Goal: Task Accomplishment & Management: Use online tool/utility

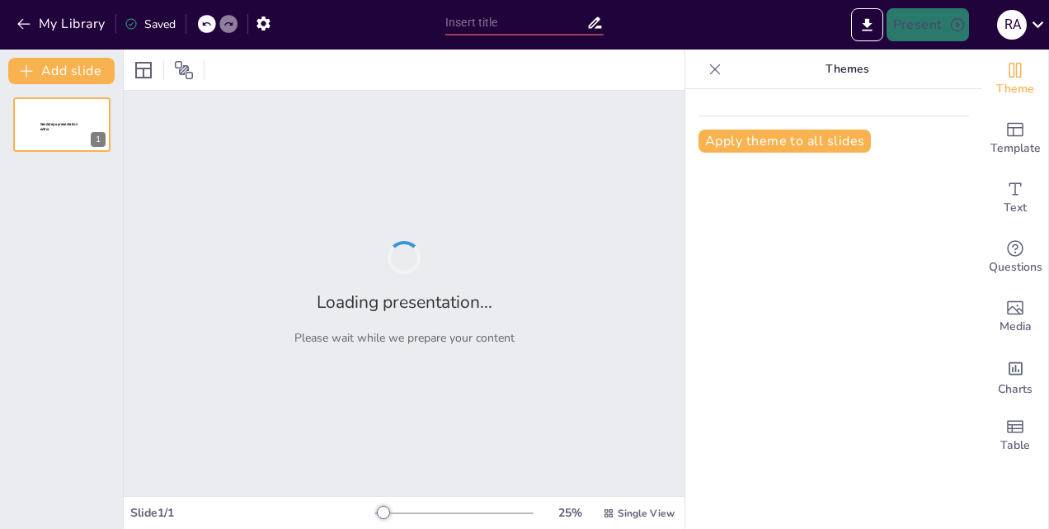
type input "Ensuring Safety: Comprehensive Pre-Start Procedures for Marine Gas Turbine Engi…"
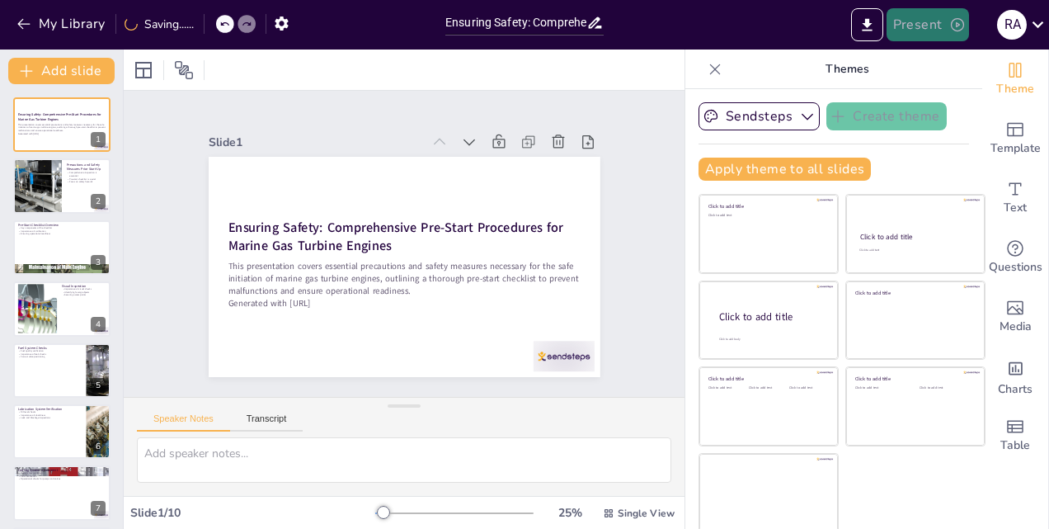
click at [924, 26] on button "Present" at bounding box center [928, 24] width 82 height 33
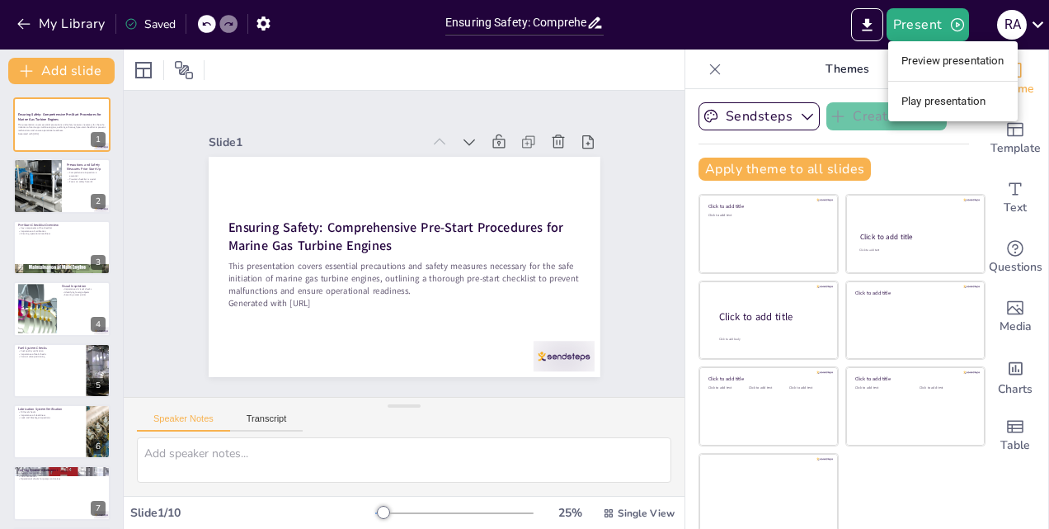
click at [927, 64] on li "Preview presentation" at bounding box center [953, 61] width 130 height 26
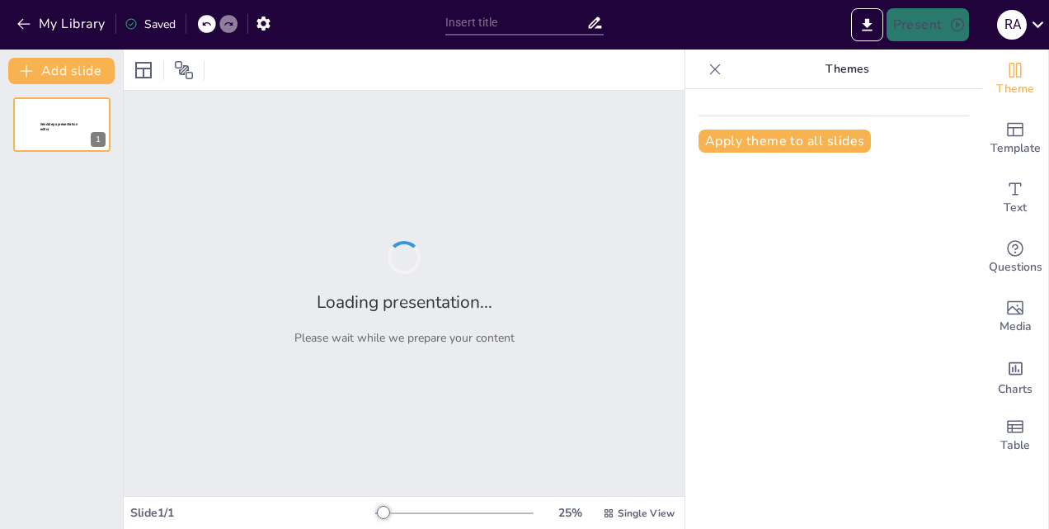
type input "Ensuring Safety: Comprehensive Pre-Start Procedures for Marine Gas Turbine Engi…"
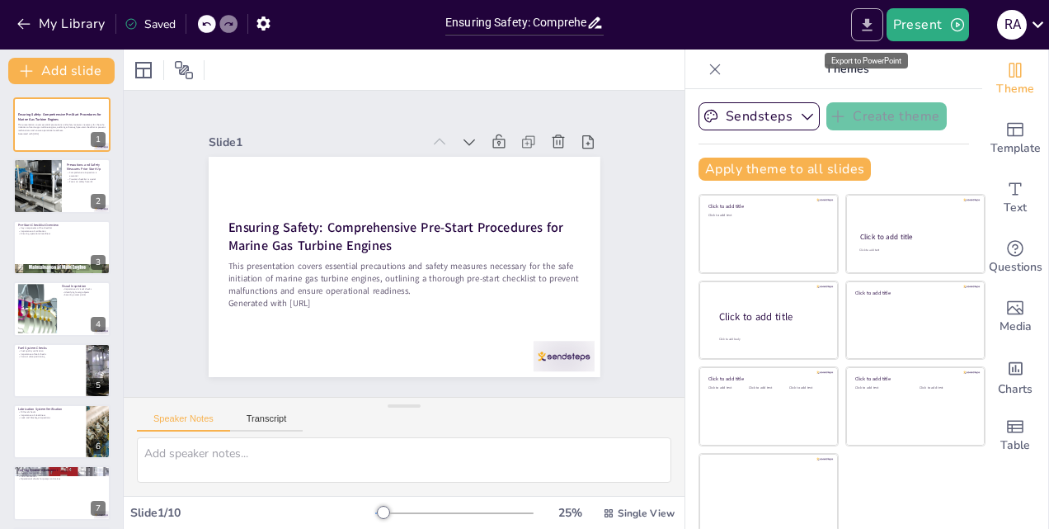
click at [865, 25] on icon "Export to PowerPoint" at bounding box center [867, 24] width 17 height 17
